Goal: Navigation & Orientation: Find specific page/section

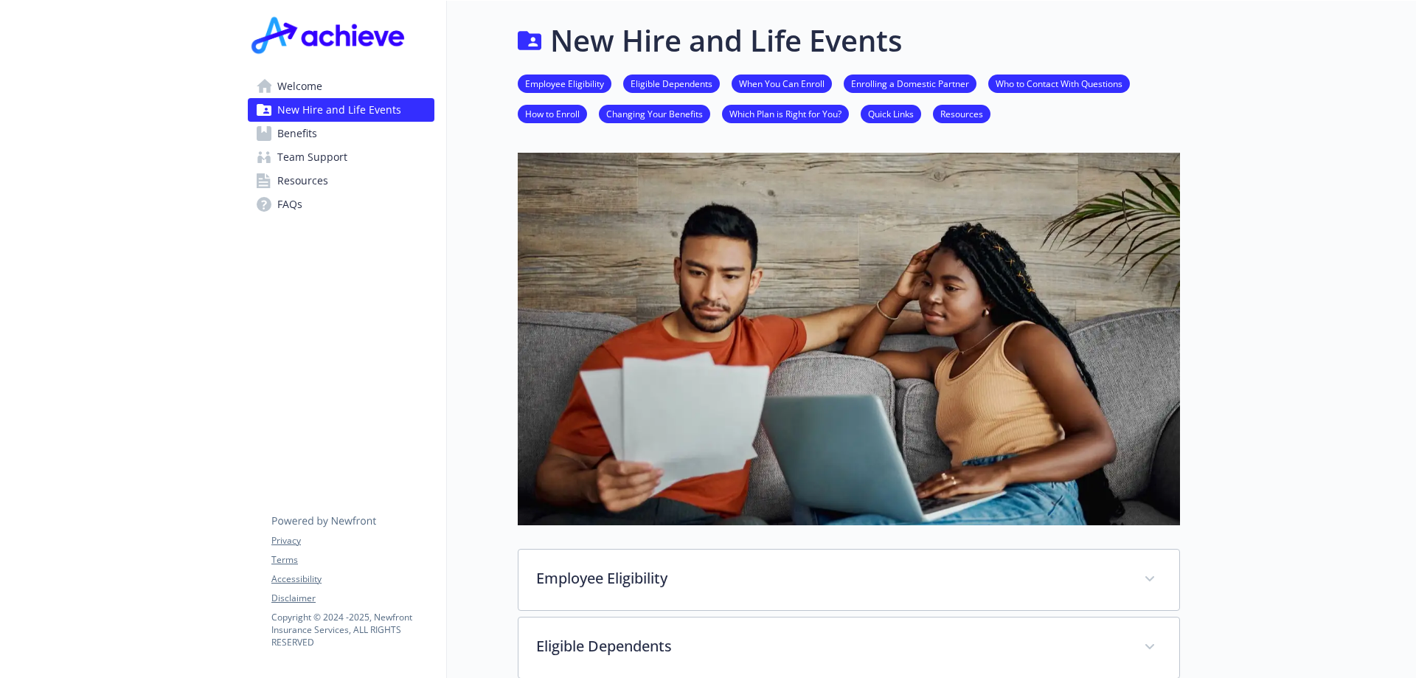
scroll to position [858, 0]
